Goal: Navigation & Orientation: Find specific page/section

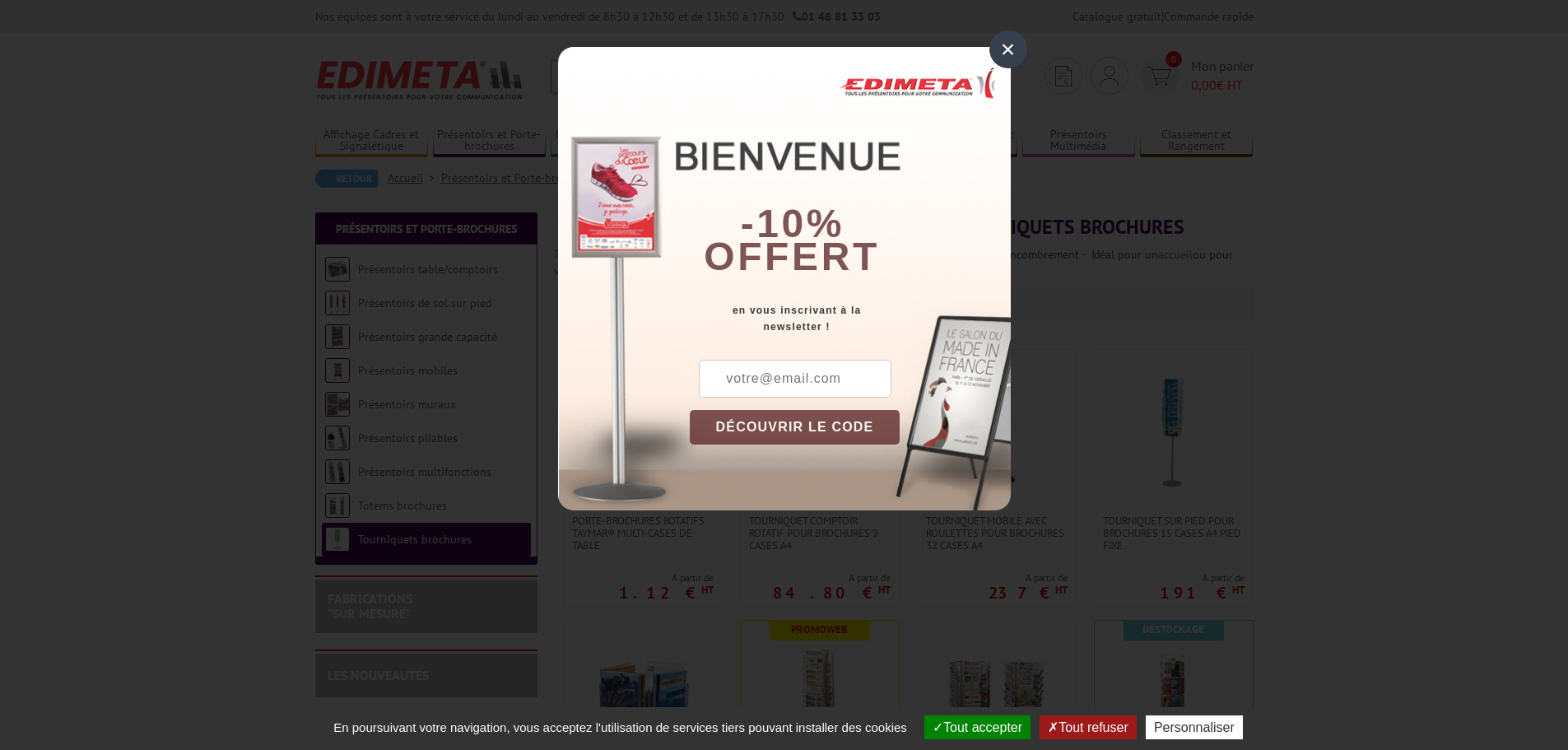
click at [1011, 56] on div "×" at bounding box center [1008, 49] width 38 height 38
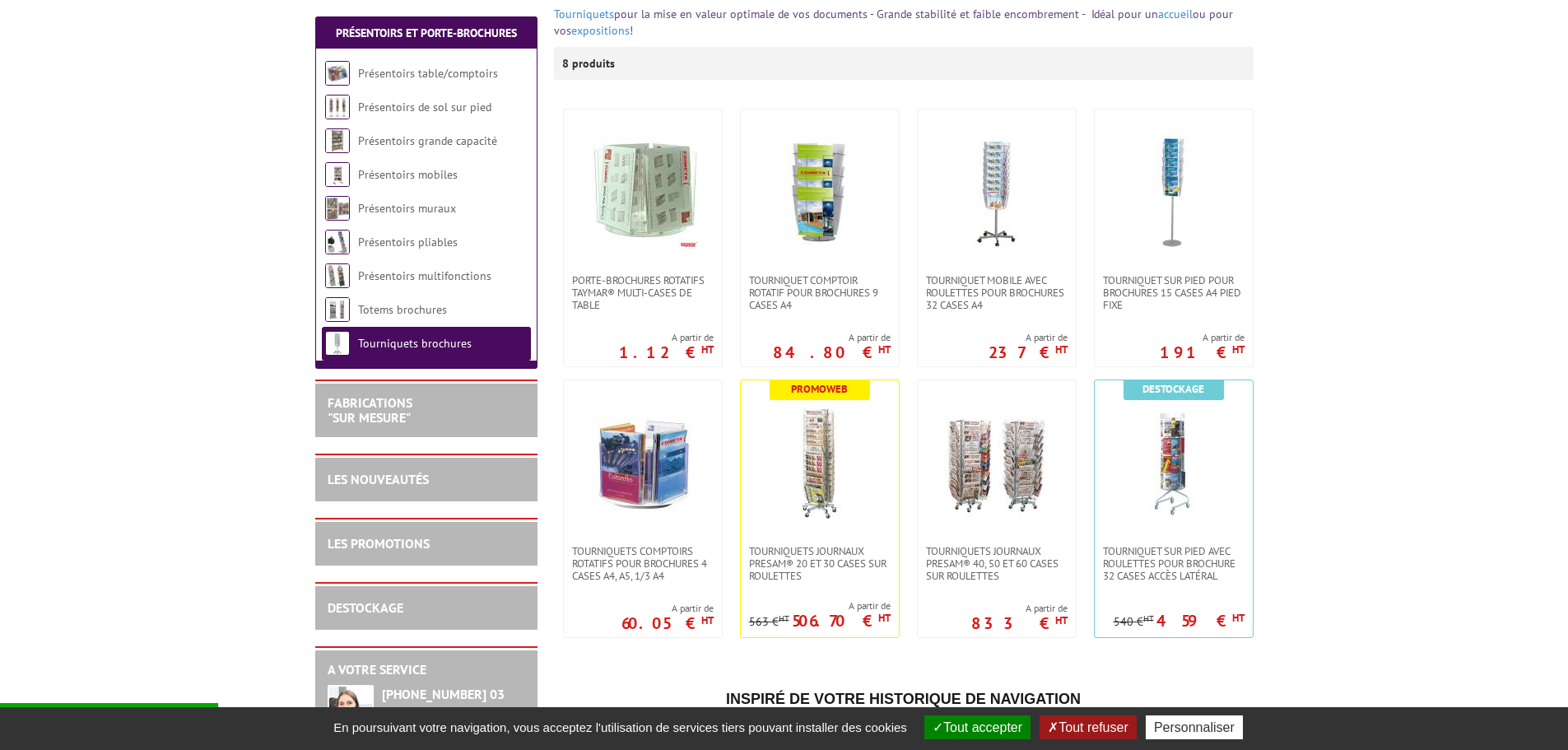
scroll to position [247, 0]
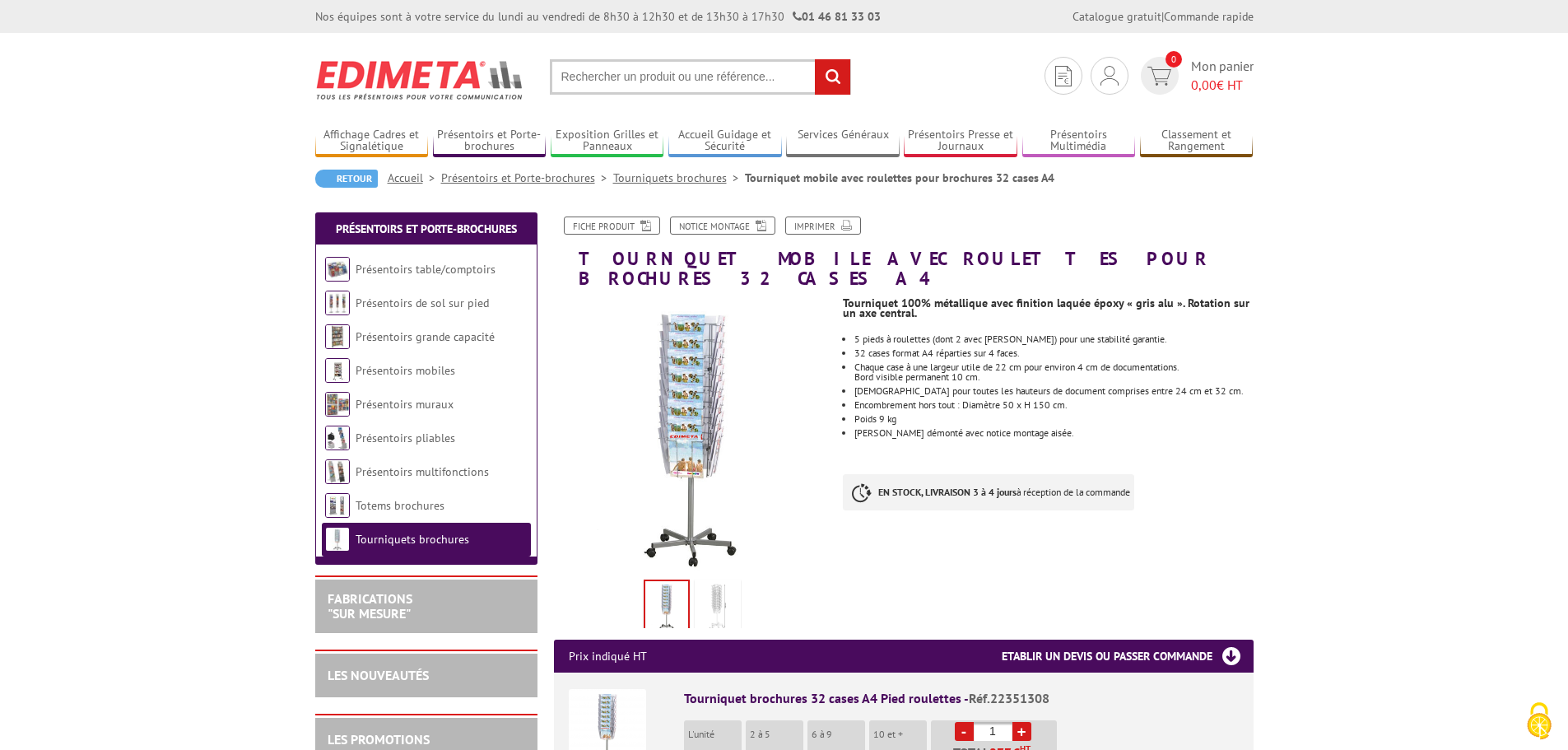
click at [728, 586] on img at bounding box center [717, 608] width 40 height 51
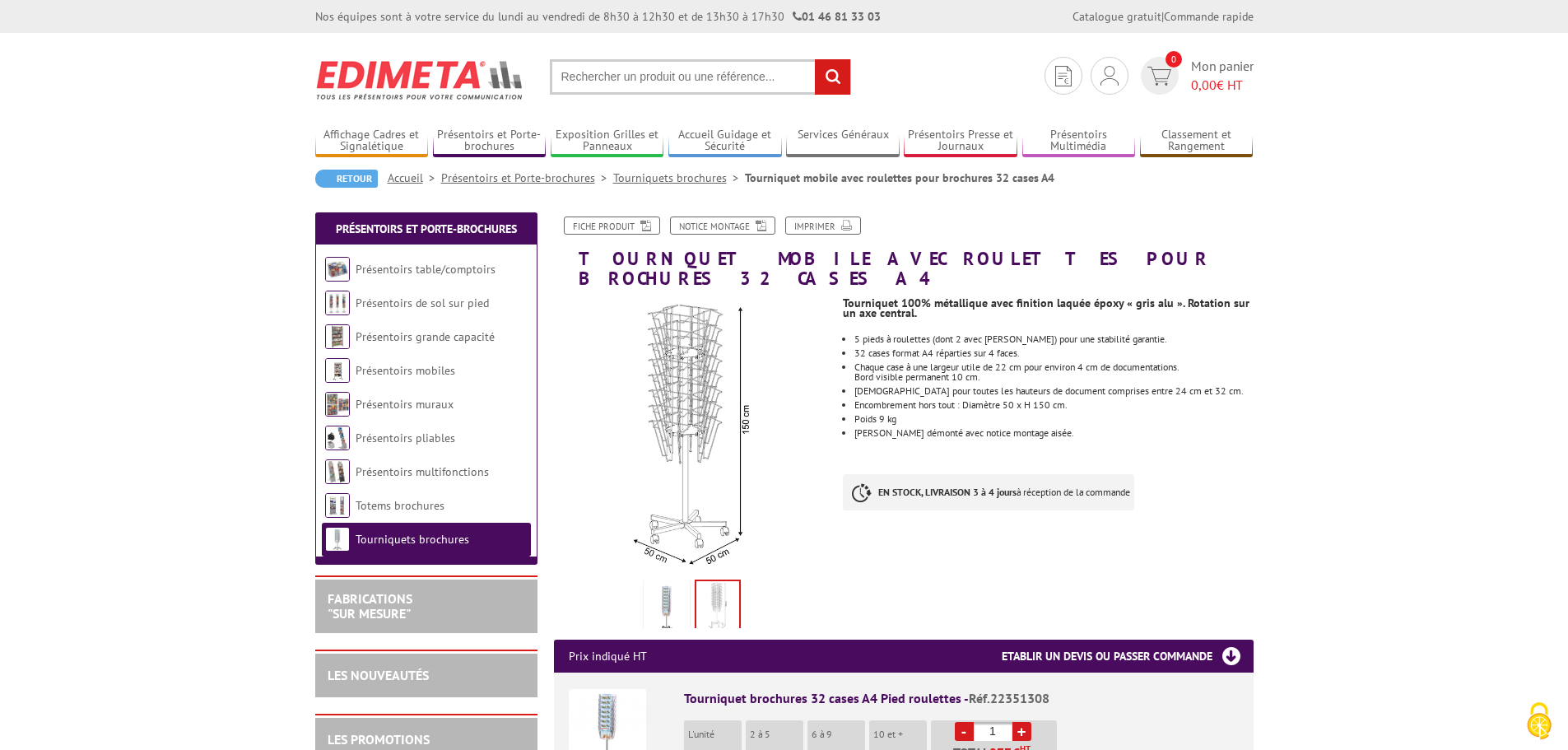
click at [668, 593] on img at bounding box center [667, 608] width 40 height 51
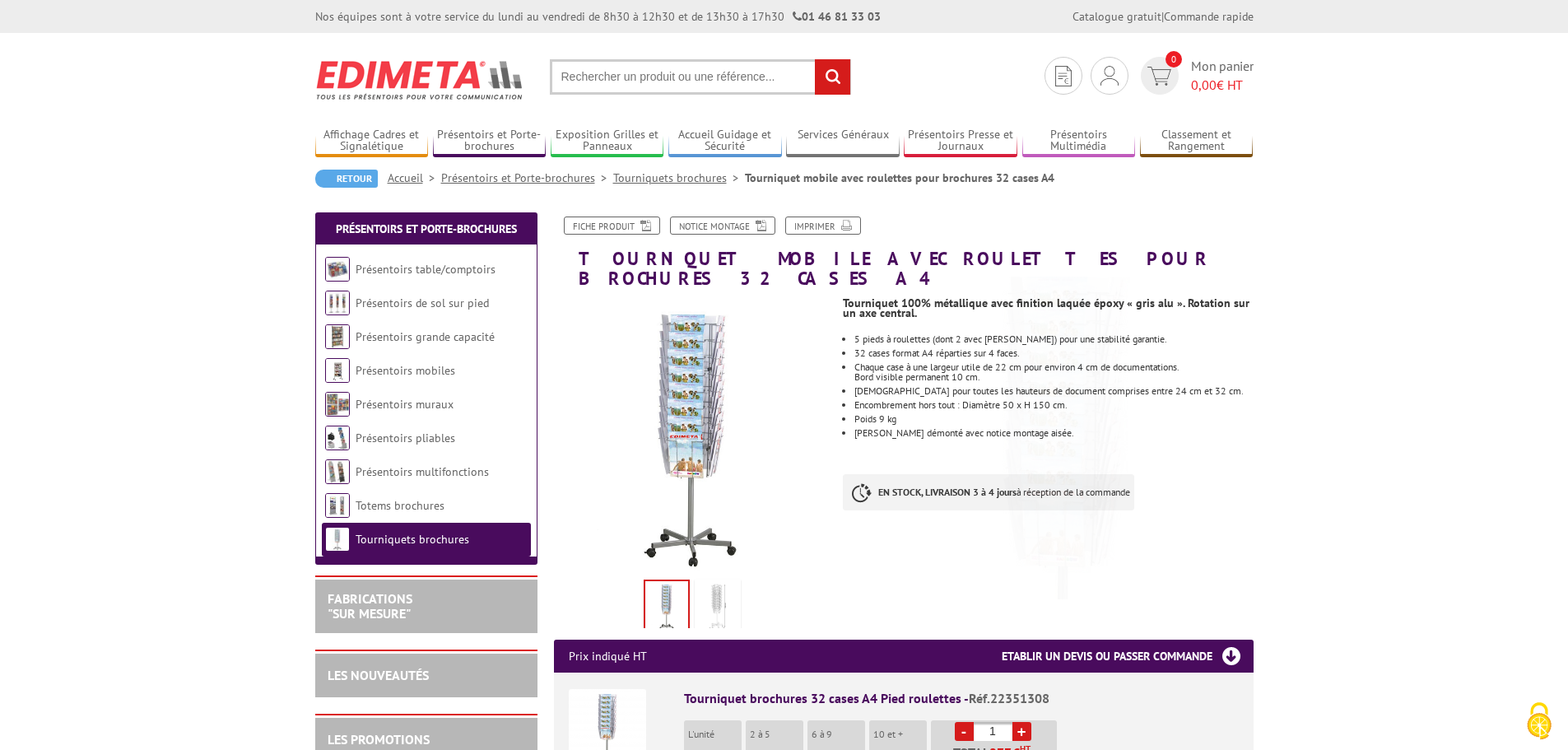
scroll to position [82, 0]
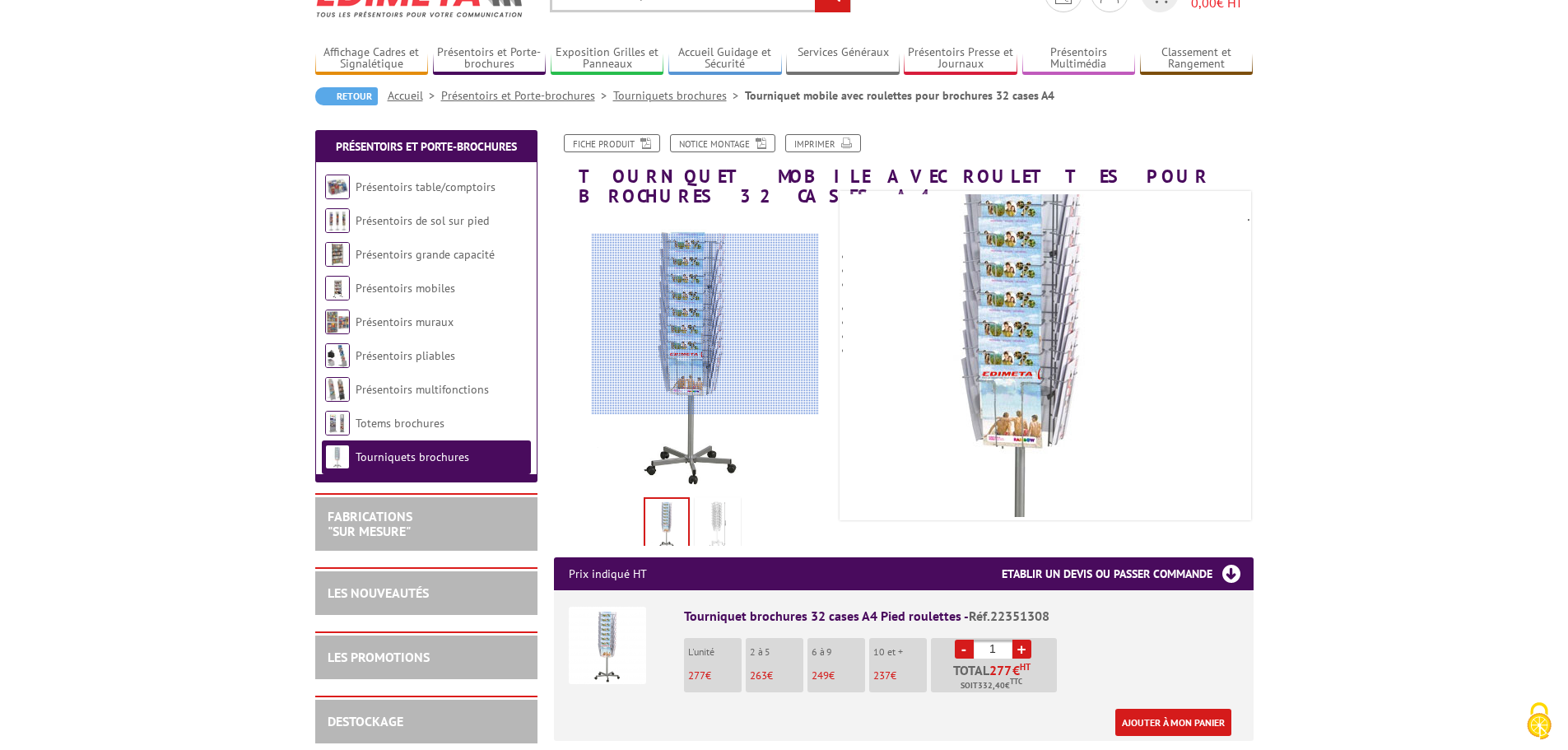
click at [705, 325] on div at bounding box center [705, 325] width 227 height 181
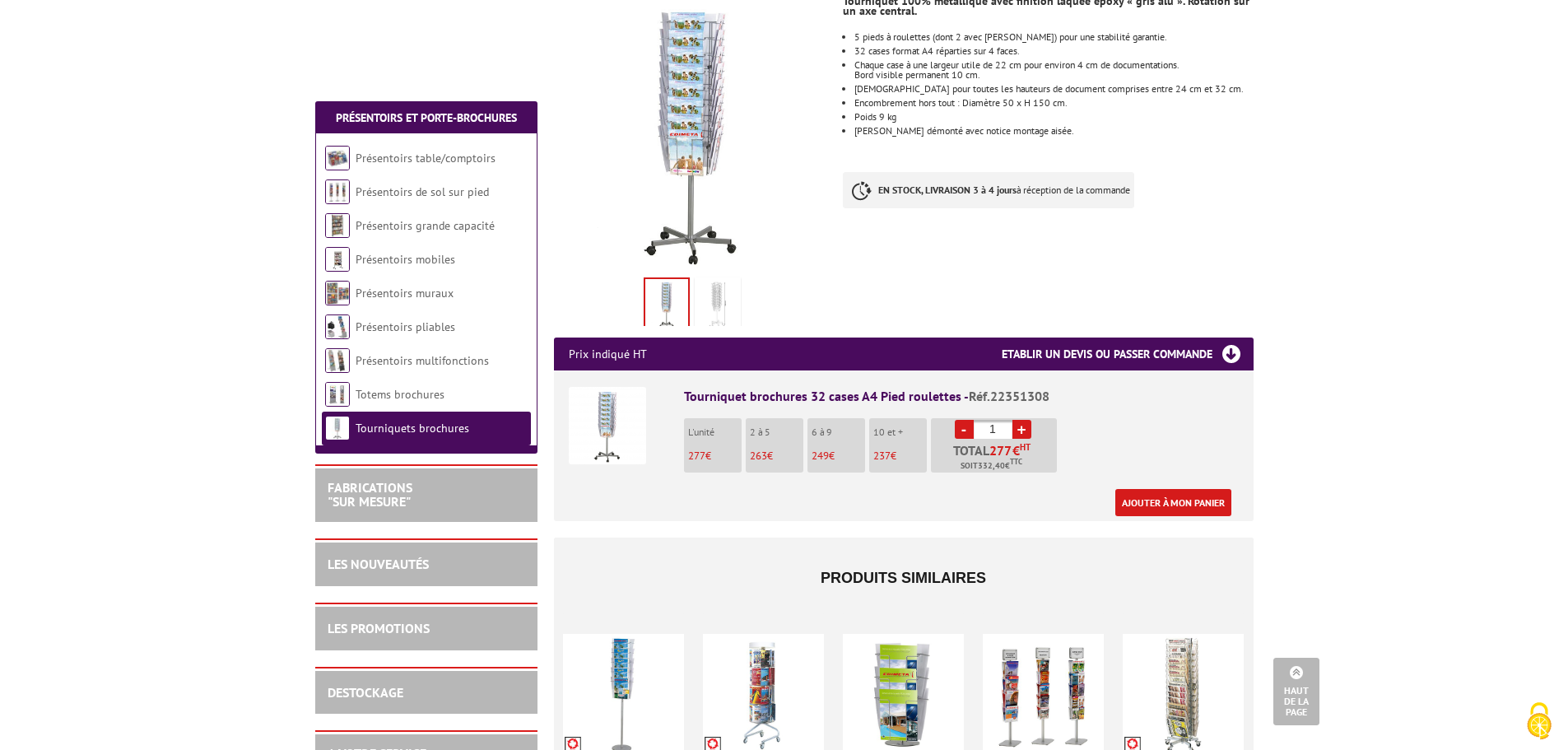
scroll to position [296, 0]
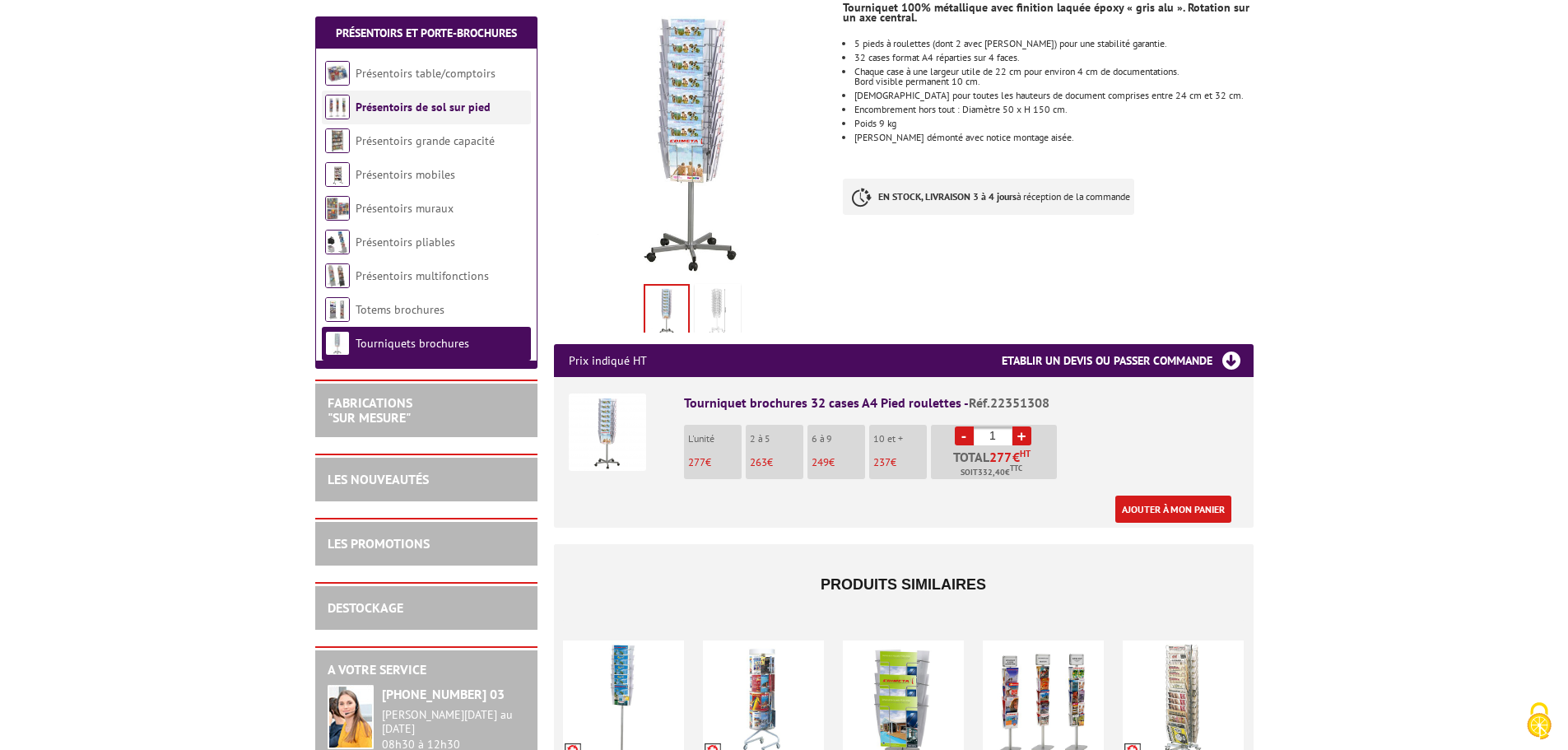
click at [426, 109] on link "Présentoirs de sol sur pied" at bounding box center [423, 107] width 135 height 15
